Goal: Task Accomplishment & Management: Use online tool/utility

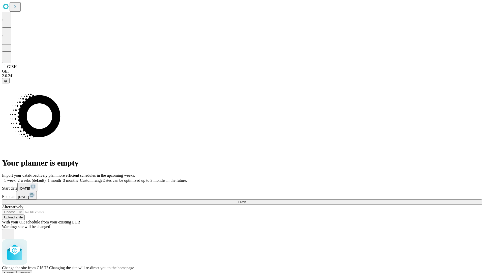
click at [31, 271] on span "Confirm" at bounding box center [25, 273] width 12 height 4
click at [46, 178] on label "2 weeks (default)" at bounding box center [31, 180] width 30 height 4
click at [246, 200] on span "Fetch" at bounding box center [242, 202] width 8 height 4
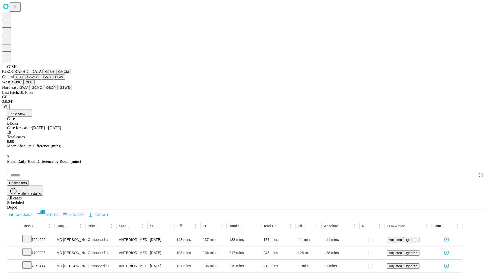
click at [56, 74] on button "GMCM" at bounding box center [63, 71] width 15 height 5
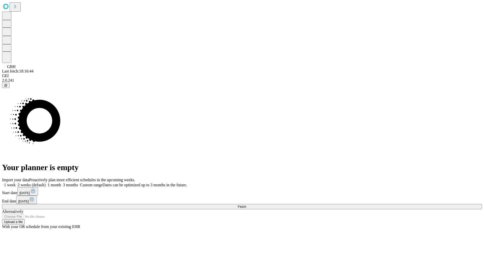
click at [46, 182] on label "2 weeks (default)" at bounding box center [31, 184] width 30 height 4
click at [246, 204] on span "Fetch" at bounding box center [242, 206] width 8 height 4
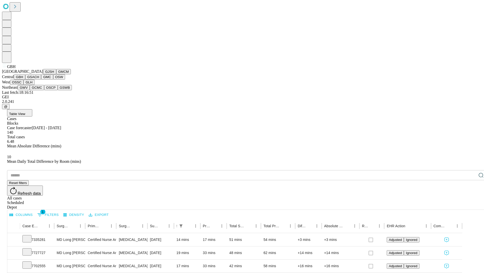
click at [39, 79] on button "GSACH" at bounding box center [33, 76] width 16 height 5
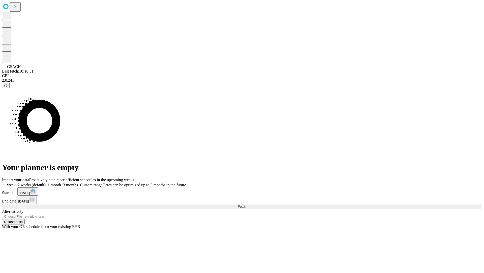
click at [46, 182] on label "2 weeks (default)" at bounding box center [31, 184] width 30 height 4
click at [246, 204] on span "Fetch" at bounding box center [242, 206] width 8 height 4
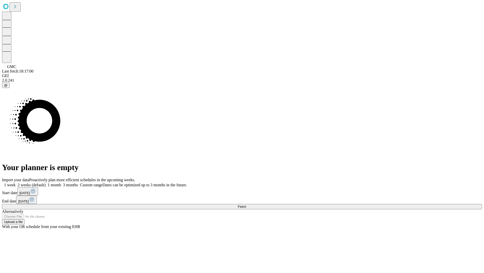
click at [246, 204] on span "Fetch" at bounding box center [242, 206] width 8 height 4
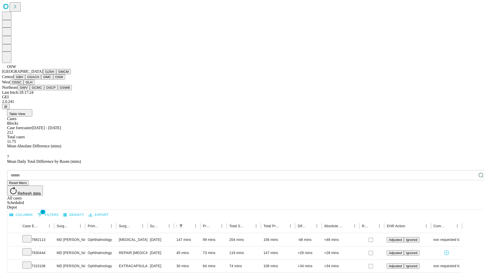
click at [24, 85] on button "OSSC" at bounding box center [17, 81] width 14 height 5
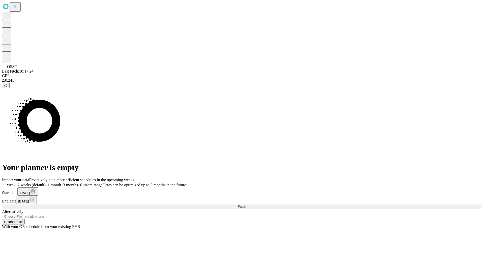
click at [46, 182] on label "2 weeks (default)" at bounding box center [31, 184] width 30 height 4
click at [246, 204] on span "Fetch" at bounding box center [242, 206] width 8 height 4
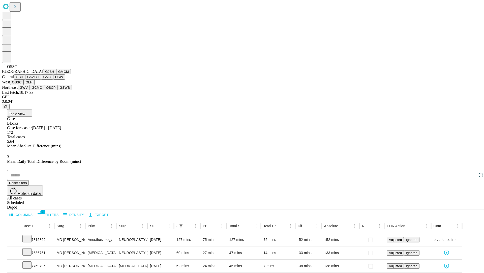
click at [34, 85] on button "GLH" at bounding box center [28, 81] width 11 height 5
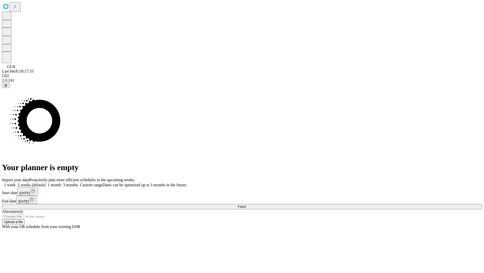
click at [46, 182] on label "2 weeks (default)" at bounding box center [31, 184] width 30 height 4
click at [246, 204] on span "Fetch" at bounding box center [242, 206] width 8 height 4
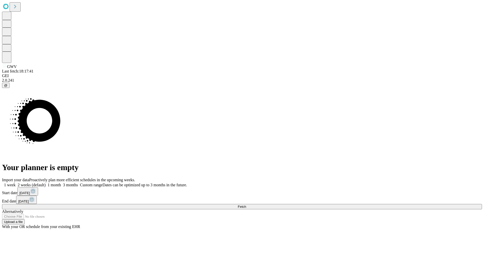
click at [46, 182] on label "2 weeks (default)" at bounding box center [31, 184] width 30 height 4
click at [246, 204] on span "Fetch" at bounding box center [242, 206] width 8 height 4
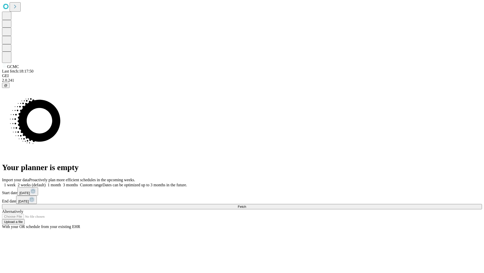
click at [46, 182] on label "2 weeks (default)" at bounding box center [31, 184] width 30 height 4
click at [246, 204] on span "Fetch" at bounding box center [242, 206] width 8 height 4
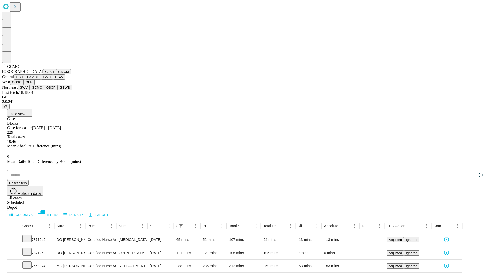
click at [44, 90] on button "OSCP" at bounding box center [51, 87] width 14 height 5
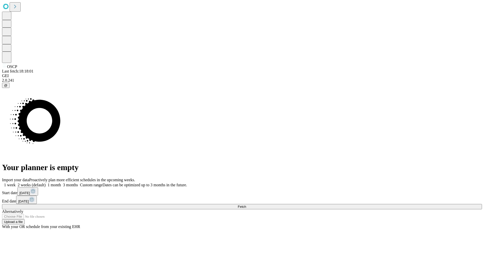
click at [46, 182] on label "2 weeks (default)" at bounding box center [31, 184] width 30 height 4
click at [246, 204] on span "Fetch" at bounding box center [242, 206] width 8 height 4
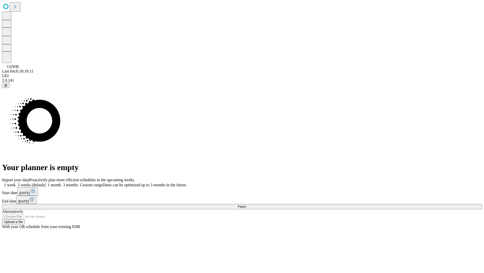
click at [46, 182] on label "2 weeks (default)" at bounding box center [31, 184] width 30 height 4
click at [246, 204] on span "Fetch" at bounding box center [242, 206] width 8 height 4
